Goal: Check status

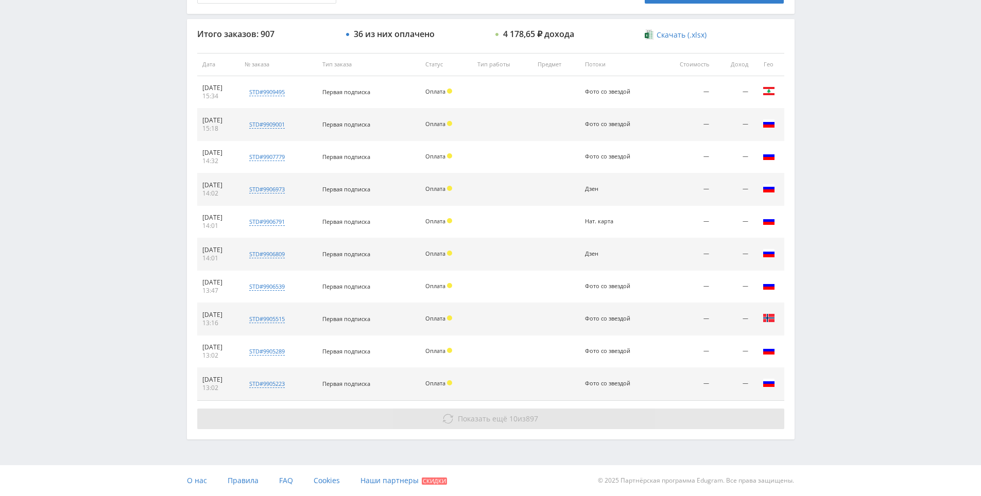
scroll to position [368, 0]
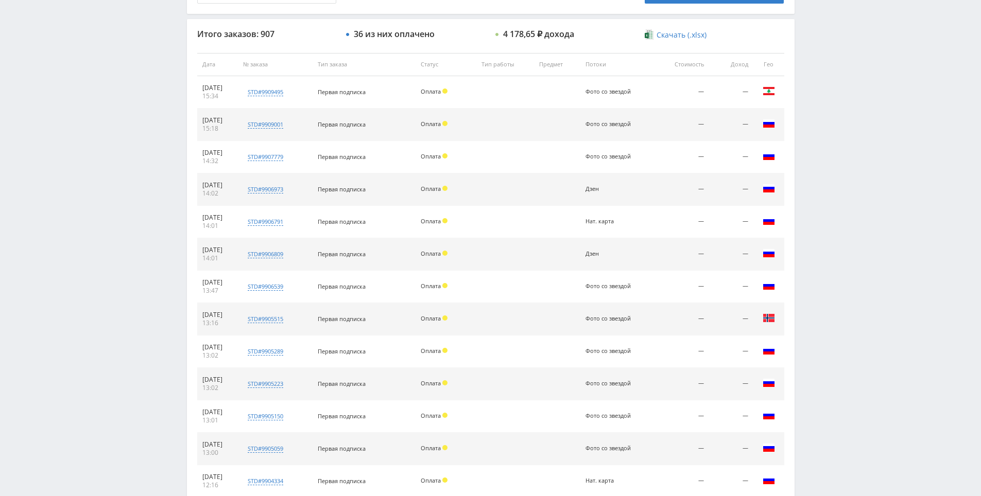
drag, startPoint x: 818, startPoint y: 153, endPoint x: 826, endPoint y: 93, distance: 60.2
click at [827, 92] on div "Telegram-канал Инструменты База знаний Ваш менеджер: [PERSON_NAME] Online @edug…" at bounding box center [490, 226] width 981 height 1189
click at [824, 102] on div "Telegram-канал Инструменты База знаний Ваш менеджер: [PERSON_NAME] Online @edug…" at bounding box center [490, 226] width 981 height 1189
click at [824, 104] on div "Telegram-канал Инструменты База знаний Ваш менеджер: [PERSON_NAME] Online @edug…" at bounding box center [490, 226] width 981 height 1189
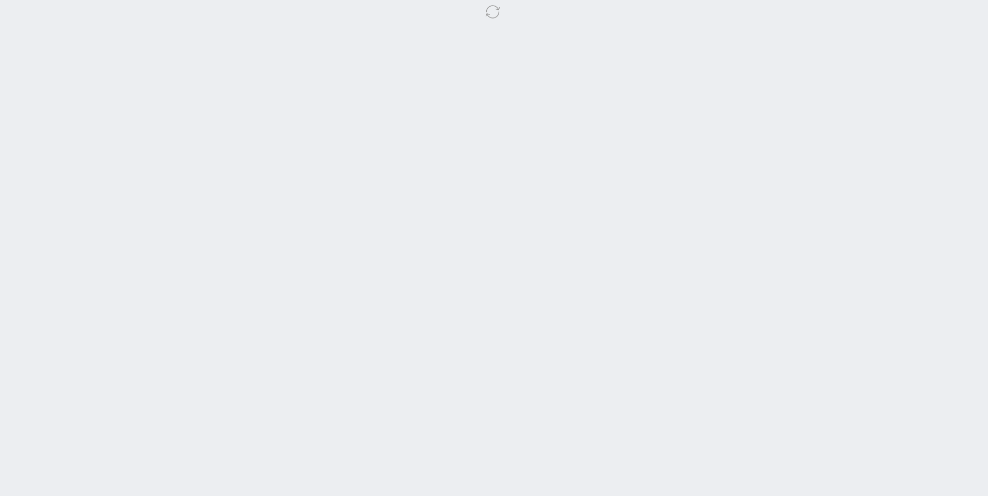
click at [806, 46] on body at bounding box center [494, 248] width 988 height 496
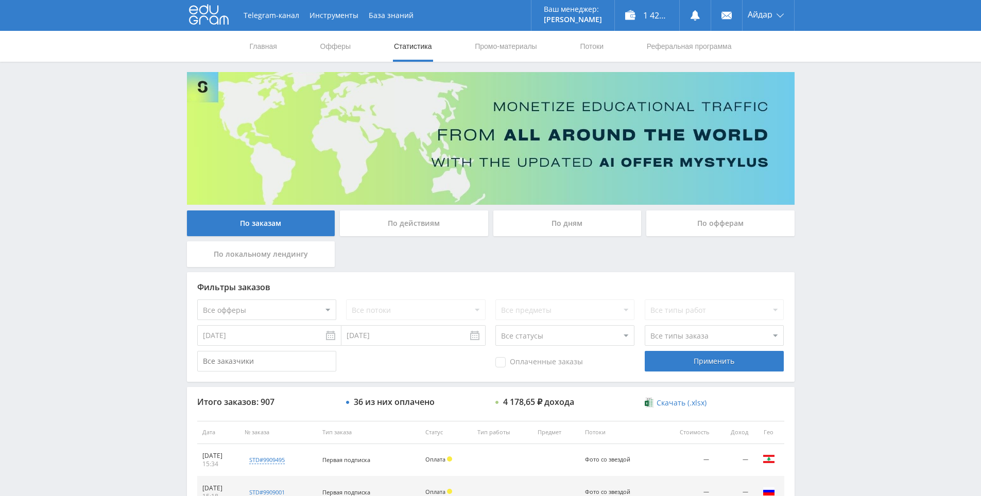
click at [200, 12] on use at bounding box center [209, 15] width 40 height 20
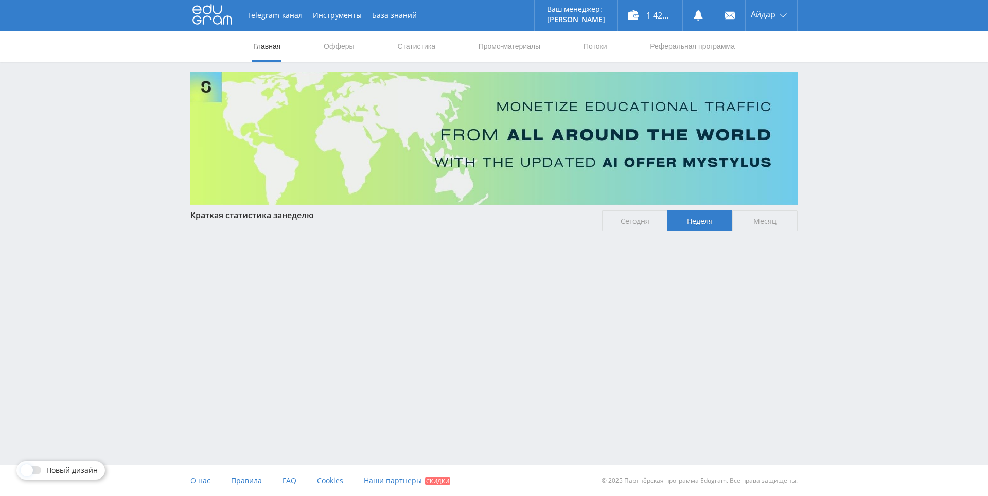
drag, startPoint x: 0, startPoint y: 0, endPoint x: 854, endPoint y: 335, distance: 917.4
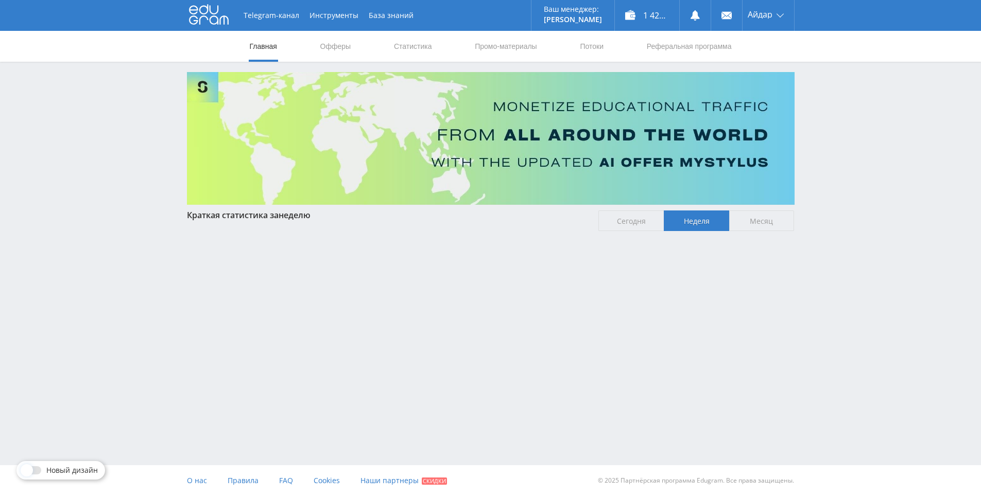
click at [632, 225] on span "Сегодня" at bounding box center [630, 221] width 65 height 21
click at [0, 0] on input "Сегодня" at bounding box center [0, 0] width 0 height 0
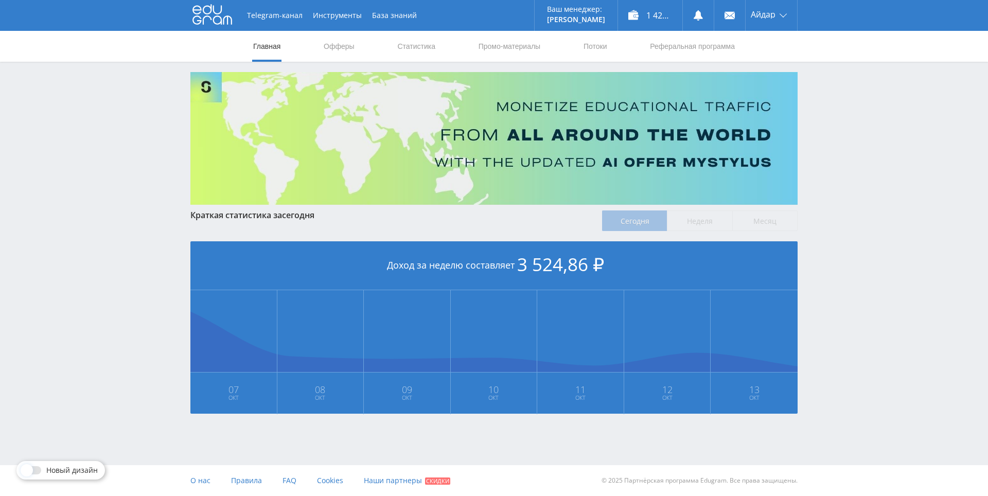
click at [704, 222] on label "Неделя" at bounding box center [699, 221] width 65 height 21
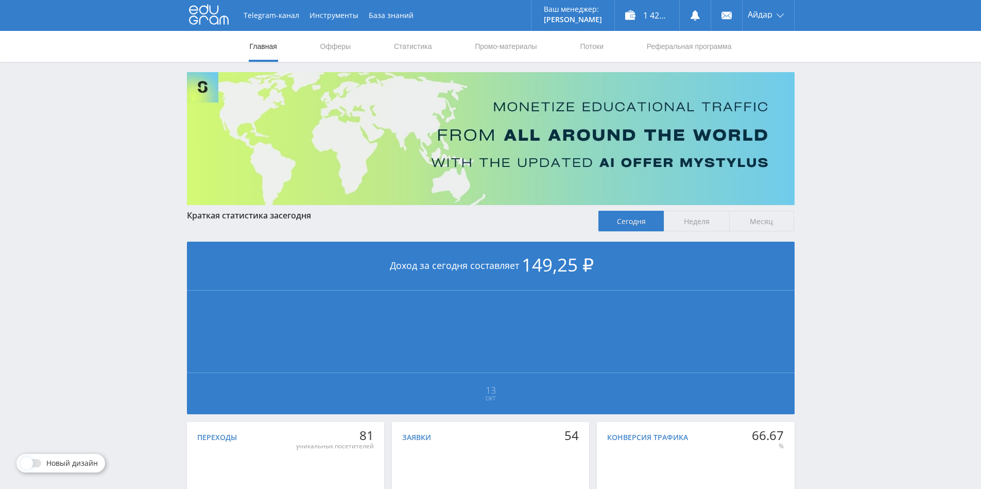
scroll to position [103, 0]
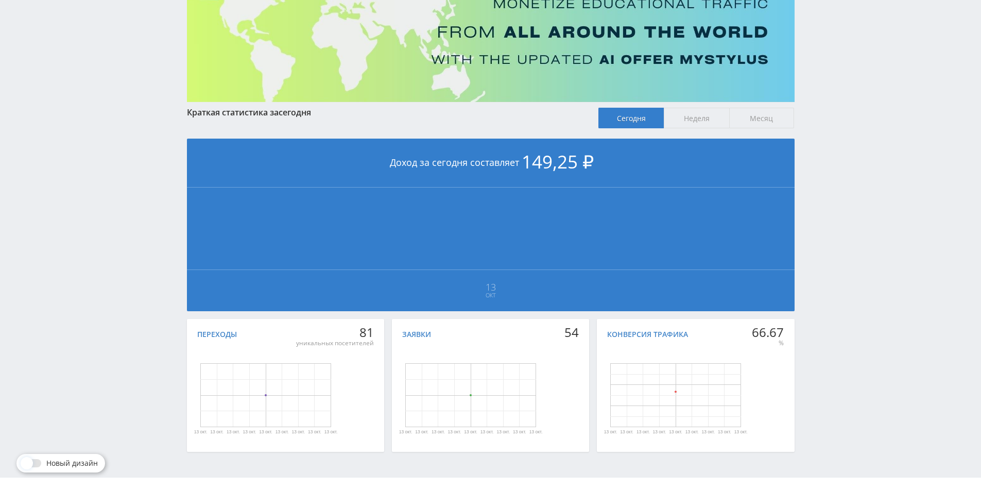
drag, startPoint x: 687, startPoint y: 135, endPoint x: 688, endPoint y: 122, distance: 13.4
click at [687, 135] on div "Краткая статистика за сегодня Сегодня Неделя Месяц Доход за сегодня составляет …" at bounding box center [490, 282] width 607 height 349
click at [688, 118] on span "Неделя" at bounding box center [696, 118] width 65 height 21
click at [0, 0] on input "Неделя" at bounding box center [0, 0] width 0 height 0
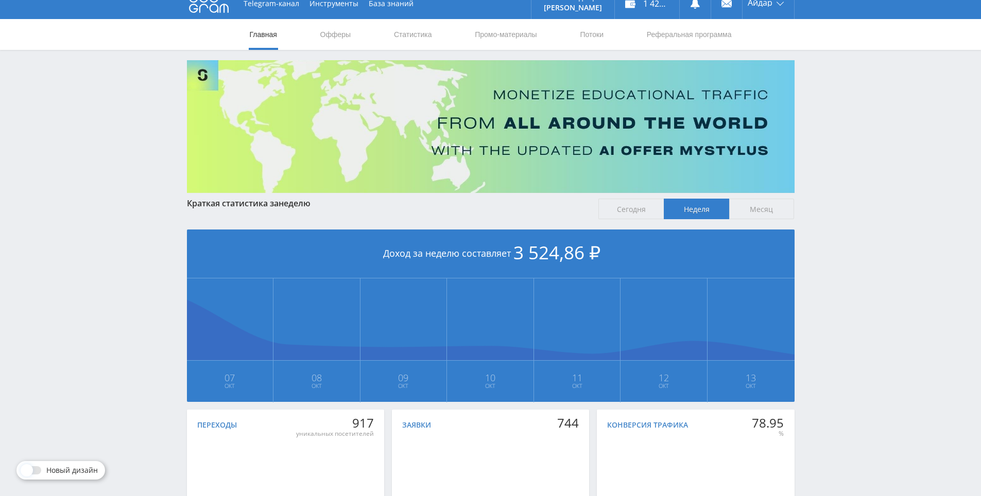
scroll to position [115, 0]
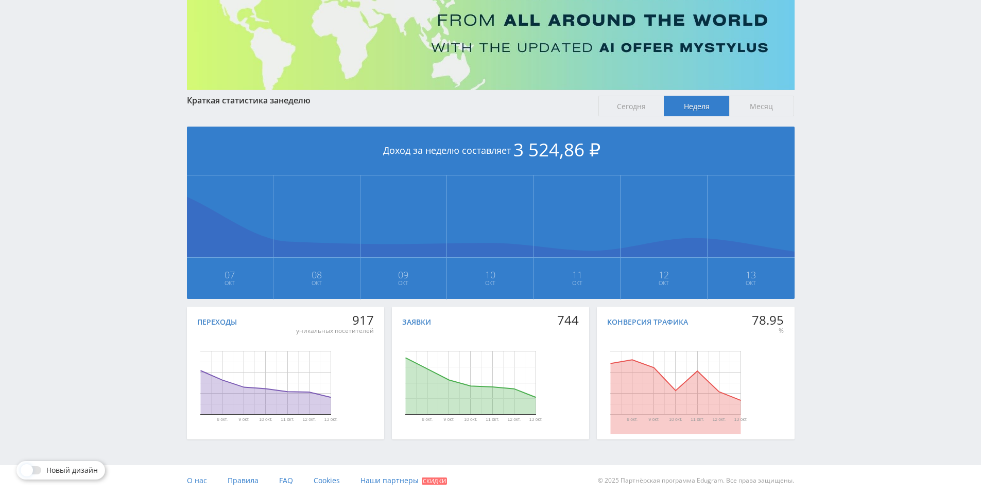
drag, startPoint x: 871, startPoint y: 237, endPoint x: 871, endPoint y: 270, distance: 32.9
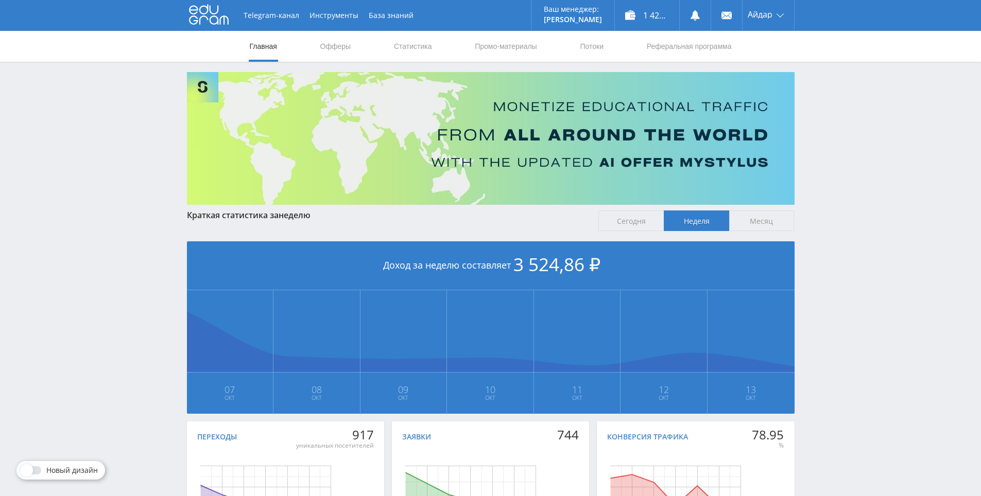
drag, startPoint x: 903, startPoint y: 234, endPoint x: 755, endPoint y: 105, distance: 197.4
drag, startPoint x: 849, startPoint y: 160, endPoint x: 820, endPoint y: 102, distance: 65.2
click at [820, 102] on div "Telegram-канал Инструменты База знаний Ваш менеджер: [PERSON_NAME] Online @edug…" at bounding box center [490, 305] width 981 height 611
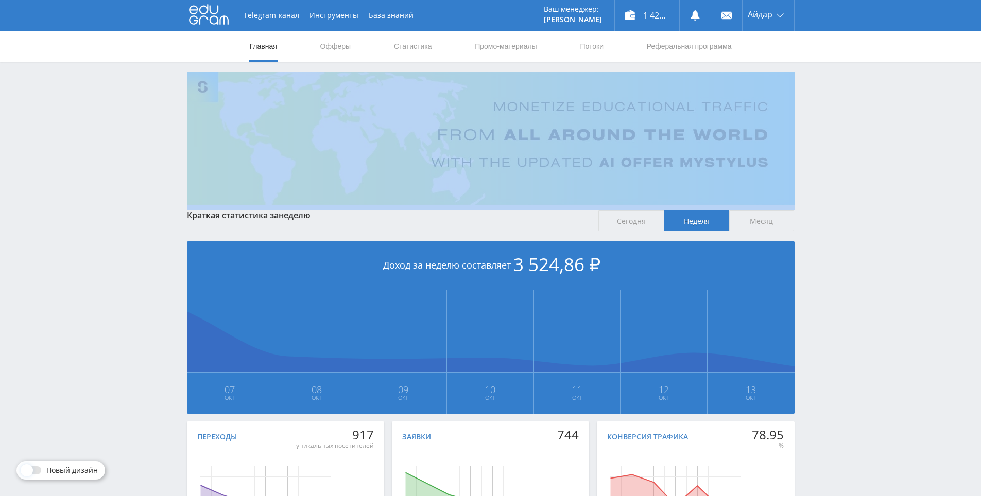
click at [821, 102] on div "Telegram-канал Инструменты База знаний Ваш менеджер: [PERSON_NAME] Online @edug…" at bounding box center [490, 305] width 981 height 611
drag, startPoint x: 815, startPoint y: 90, endPoint x: 798, endPoint y: 83, distance: 18.3
click at [814, 89] on div "Telegram-канал Инструменты База знаний Ваш менеджер: [PERSON_NAME] Online @edug…" at bounding box center [490, 305] width 981 height 611
drag, startPoint x: 837, startPoint y: 204, endPoint x: 844, endPoint y: 158, distance: 46.9
click at [844, 158] on div "Telegram-канал Инструменты База знаний Ваш менеджер: [PERSON_NAME] Online @edug…" at bounding box center [490, 305] width 981 height 611
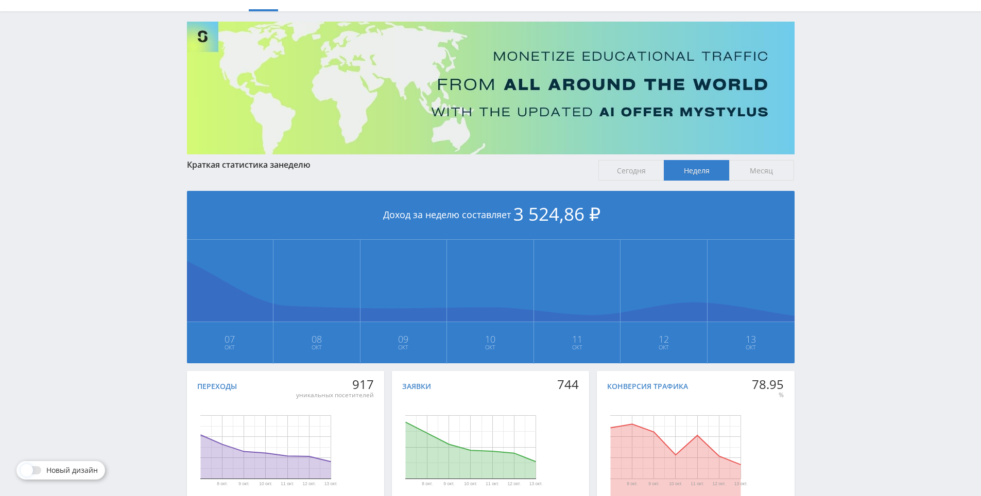
drag, startPoint x: 822, startPoint y: 170, endPoint x: 824, endPoint y: 210, distance: 39.2
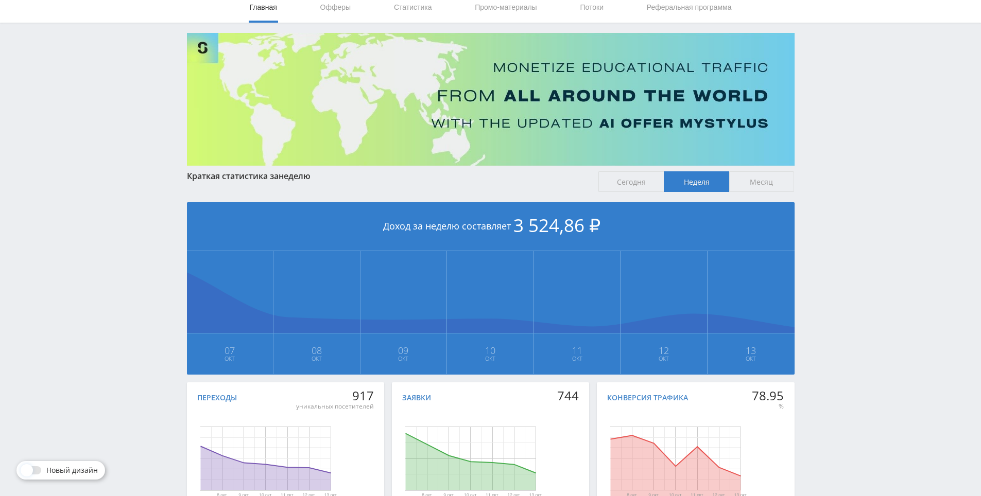
scroll to position [33, 0]
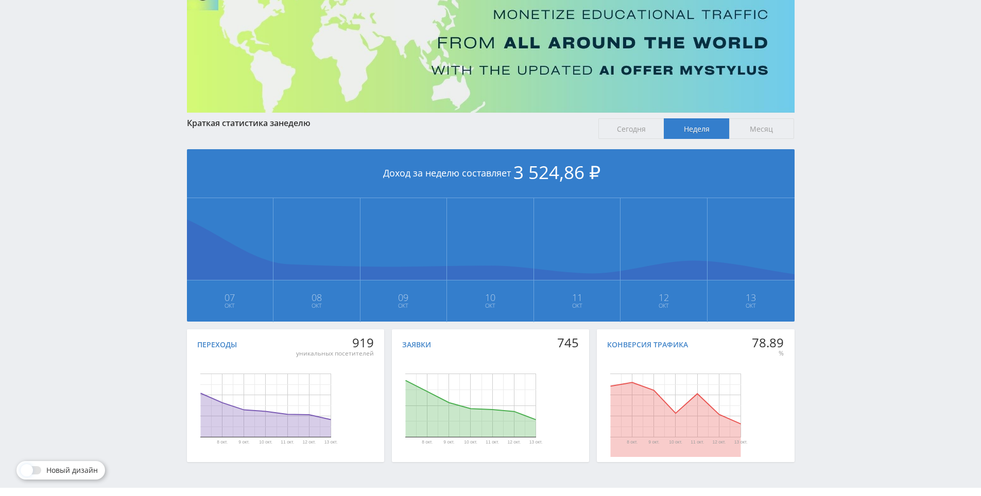
scroll to position [112, 0]
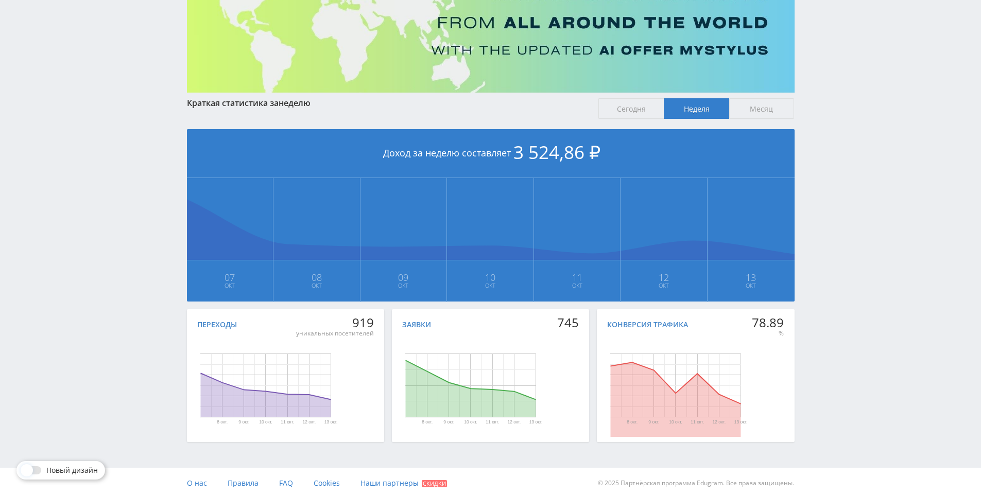
drag, startPoint x: 821, startPoint y: 252, endPoint x: 825, endPoint y: 213, distance: 39.9
click at [825, 213] on div "Telegram-канал Инструменты База знаний Ваш менеджер: [PERSON_NAME] Online @edug…" at bounding box center [490, 193] width 981 height 611
drag, startPoint x: 825, startPoint y: 213, endPoint x: 827, endPoint y: 170, distance: 42.3
click at [827, 170] on div "Telegram-канал Инструменты База знаний Ваш менеджер: [PERSON_NAME] Online @edug…" at bounding box center [490, 193] width 981 height 611
click at [829, 152] on div "Telegram-канал Инструменты База знаний Ваш менеджер: [PERSON_NAME] Online @edug…" at bounding box center [490, 193] width 981 height 611
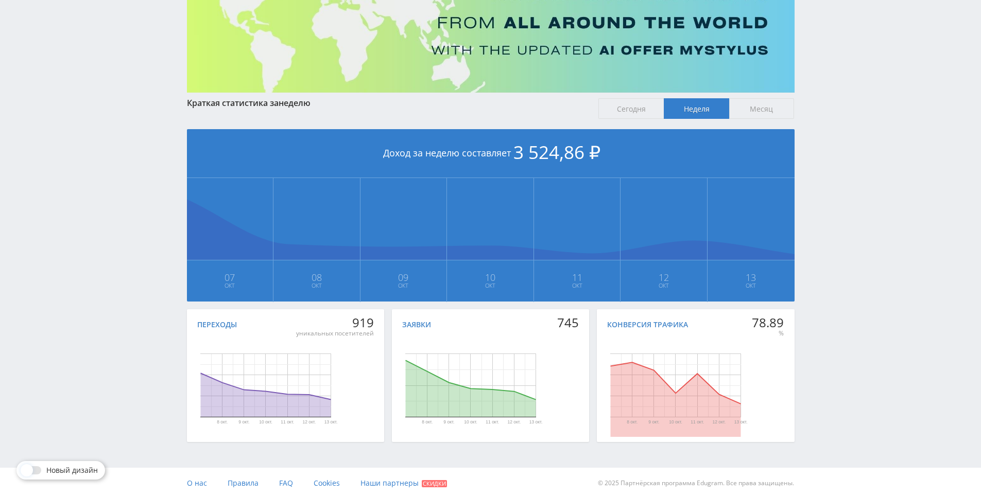
click at [829, 113] on div "Telegram-канал Инструменты База знаний Ваш менеджер: [PERSON_NAME] Online @edug…" at bounding box center [490, 193] width 981 height 611
click at [832, 132] on div "Telegram-канал Инструменты База знаний Ваш менеджер: [PERSON_NAME] Online @edug…" at bounding box center [490, 193] width 981 height 611
drag, startPoint x: 832, startPoint y: 132, endPoint x: 827, endPoint y: 107, distance: 25.9
click at [827, 107] on div "Telegram-канал Инструменты База знаний Ваш менеджер: [PERSON_NAME] Online @edug…" at bounding box center [490, 193] width 981 height 611
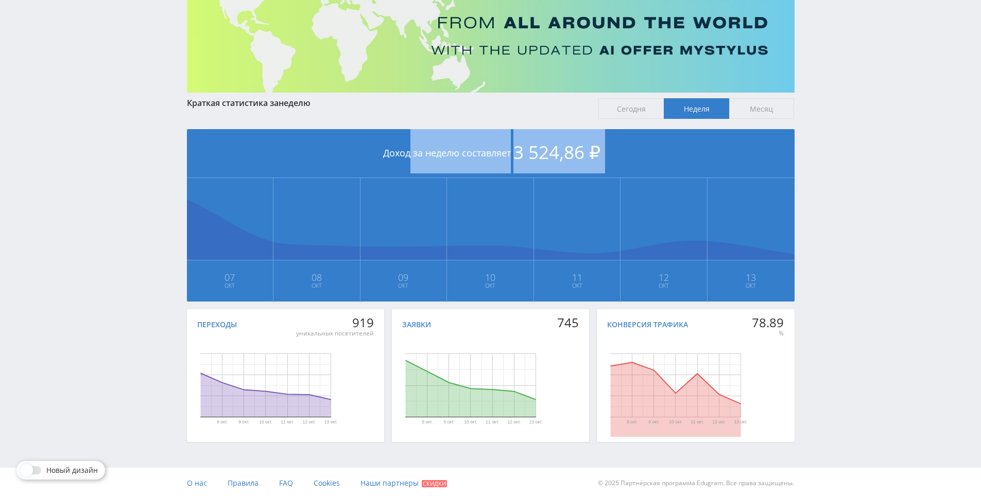
click at [827, 107] on div "Telegram-канал Инструменты База знаний Ваш менеджер: [PERSON_NAME] Online @edug…" at bounding box center [490, 193] width 981 height 611
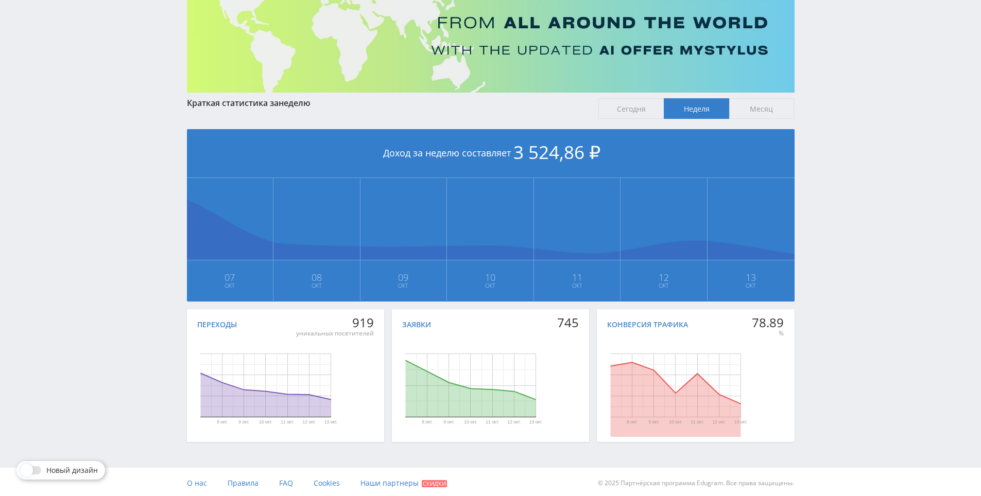
click at [818, 92] on div "Telegram-канал Инструменты База знаний Ваш менеджер: [PERSON_NAME] Online @edug…" at bounding box center [490, 193] width 981 height 611
click at [818, 96] on div "Telegram-канал Инструменты База знаний Ваш менеджер: [PERSON_NAME] Online @edug…" at bounding box center [490, 193] width 981 height 611
click at [818, 99] on div "Telegram-канал Инструменты База знаний Ваш менеджер: [PERSON_NAME] Online @edug…" at bounding box center [490, 193] width 981 height 611
click at [816, 91] on div "Telegram-канал Инструменты База знаний Ваш менеджер: [PERSON_NAME] Online @edug…" at bounding box center [490, 193] width 981 height 611
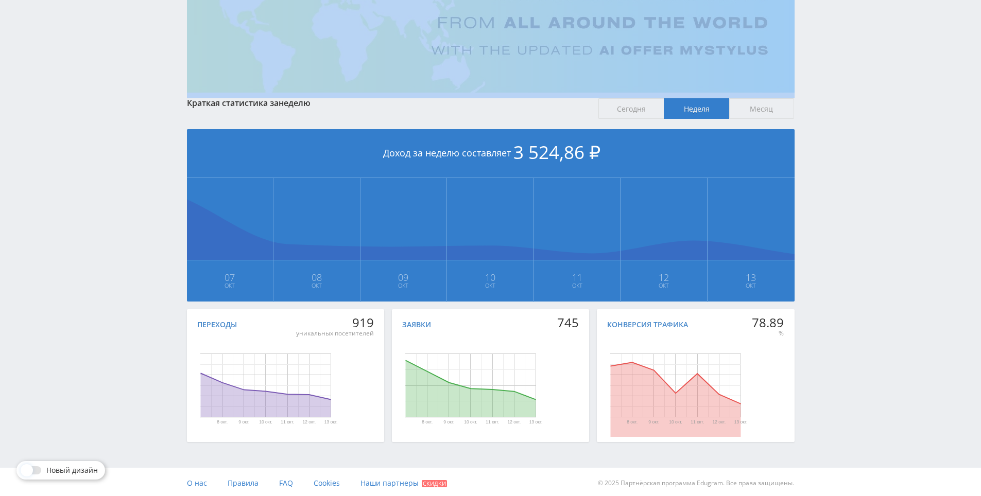
click at [816, 91] on div "Telegram-канал Инструменты База знаний Ваш менеджер: [PERSON_NAME] Online @edug…" at bounding box center [490, 193] width 981 height 611
drag, startPoint x: 816, startPoint y: 91, endPoint x: 814, endPoint y: 85, distance: 5.5
click at [809, 76] on div "Telegram-канал Инструменты База знаний Ваш менеджер: [PERSON_NAME] Online @edug…" at bounding box center [490, 193] width 981 height 611
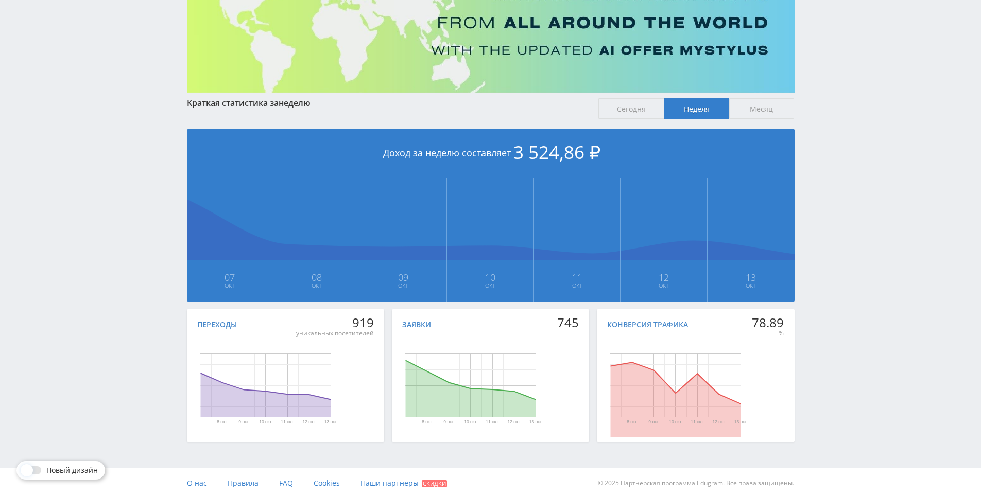
drag, startPoint x: 809, startPoint y: 76, endPoint x: 804, endPoint y: 66, distance: 10.9
click at [804, 66] on div "Telegram-канал Инструменты База знаний Ваш менеджер: [PERSON_NAME] Online @edug…" at bounding box center [490, 193] width 981 height 611
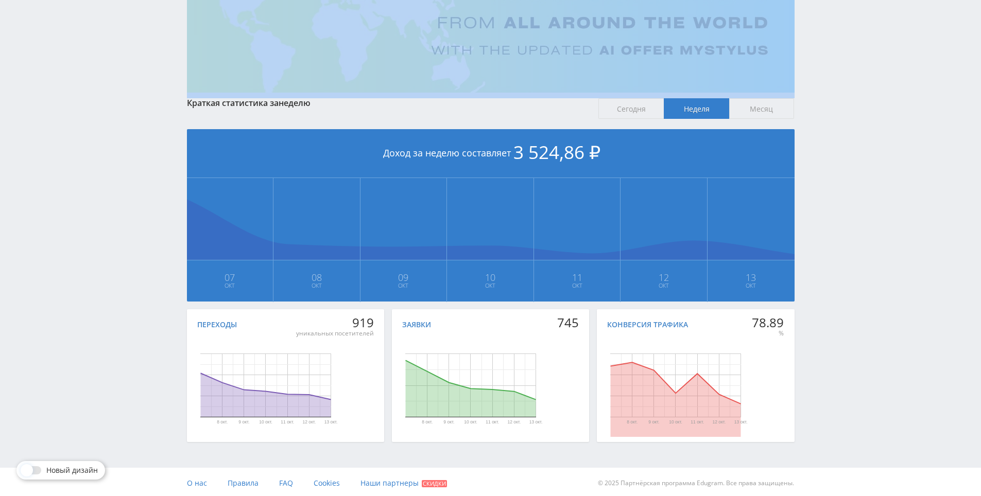
click at [803, 69] on div "Telegram-канал Инструменты База знаний Ваш менеджер: [PERSON_NAME] Online @edug…" at bounding box center [490, 193] width 981 height 611
click at [792, 51] on img at bounding box center [490, 26] width 607 height 133
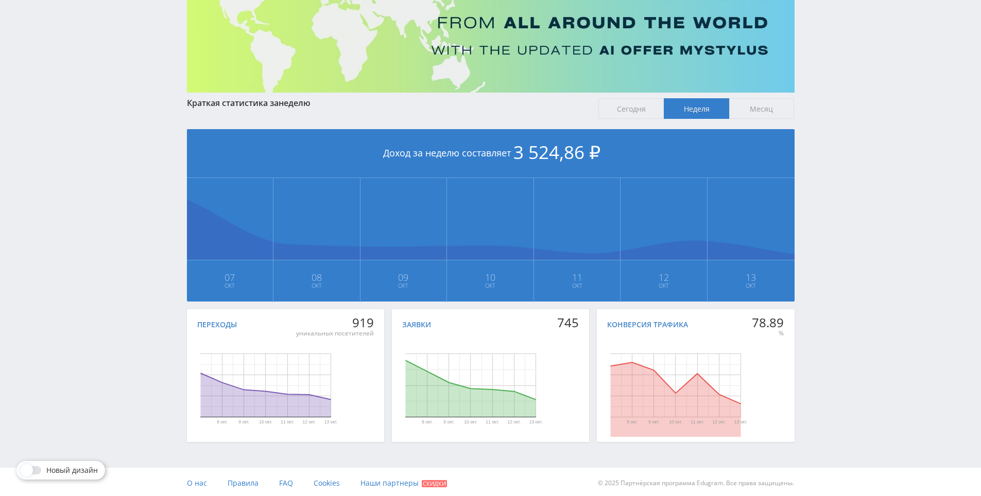
scroll to position [63, 0]
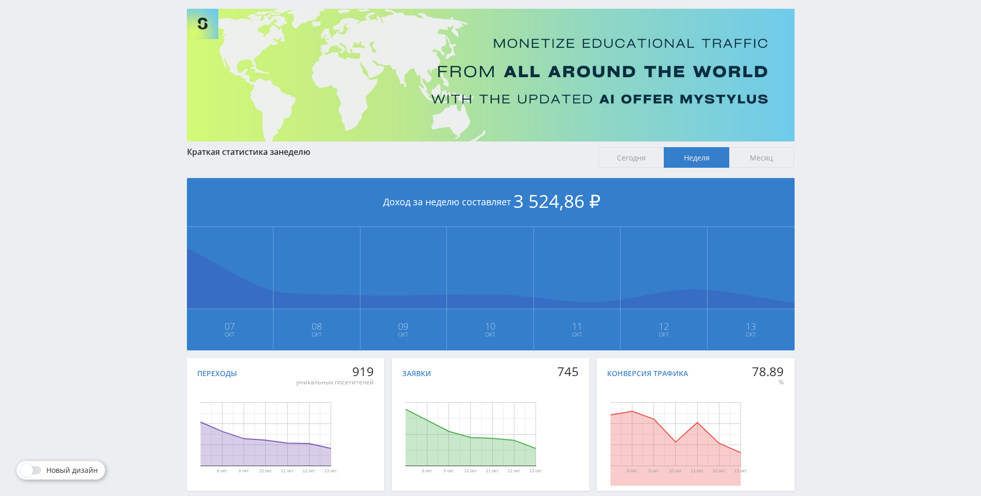
drag, startPoint x: 817, startPoint y: 123, endPoint x: 817, endPoint y: 47, distance: 76.2
